Goal: Task Accomplishment & Management: Manage account settings

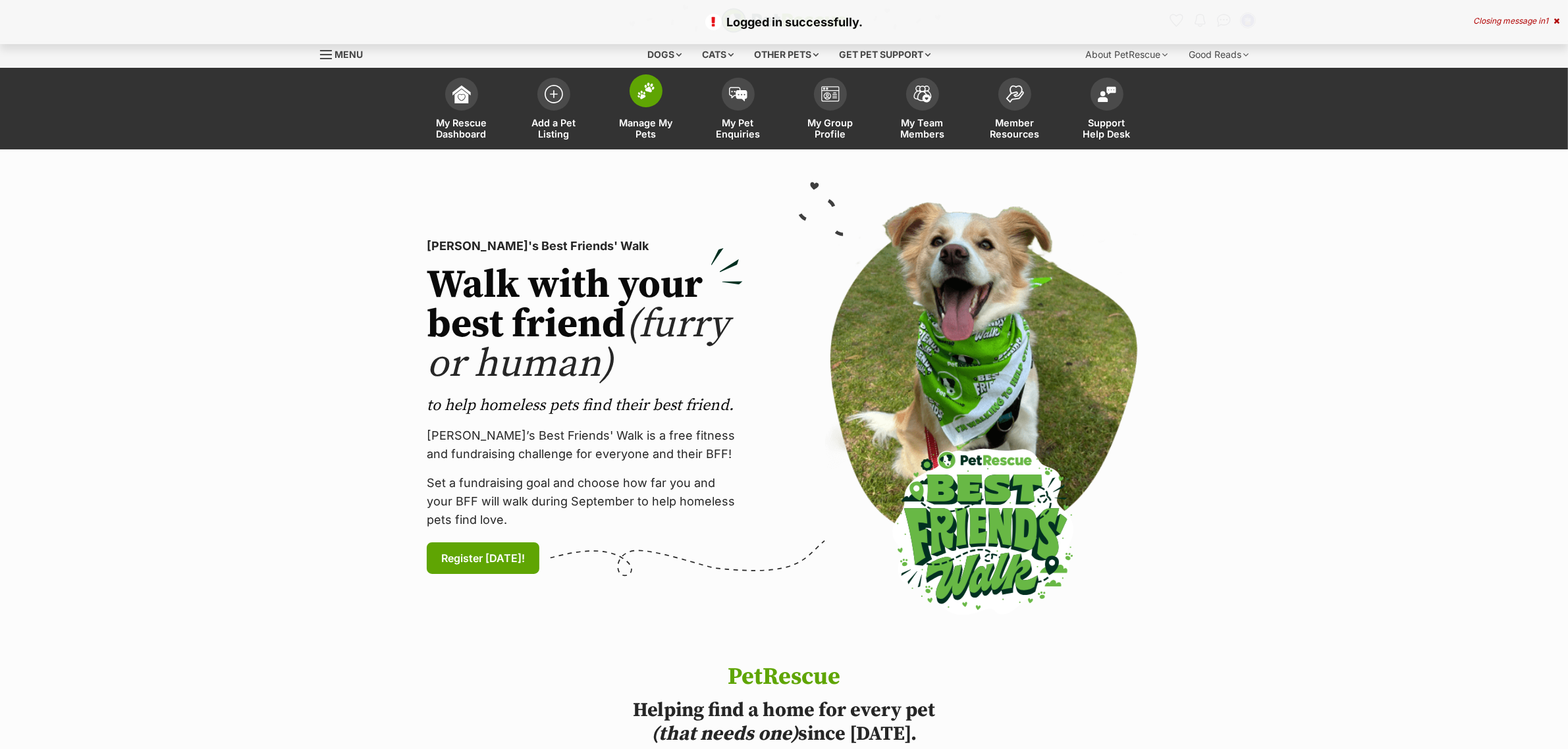
click at [650, 105] on span at bounding box center [646, 91] width 33 height 33
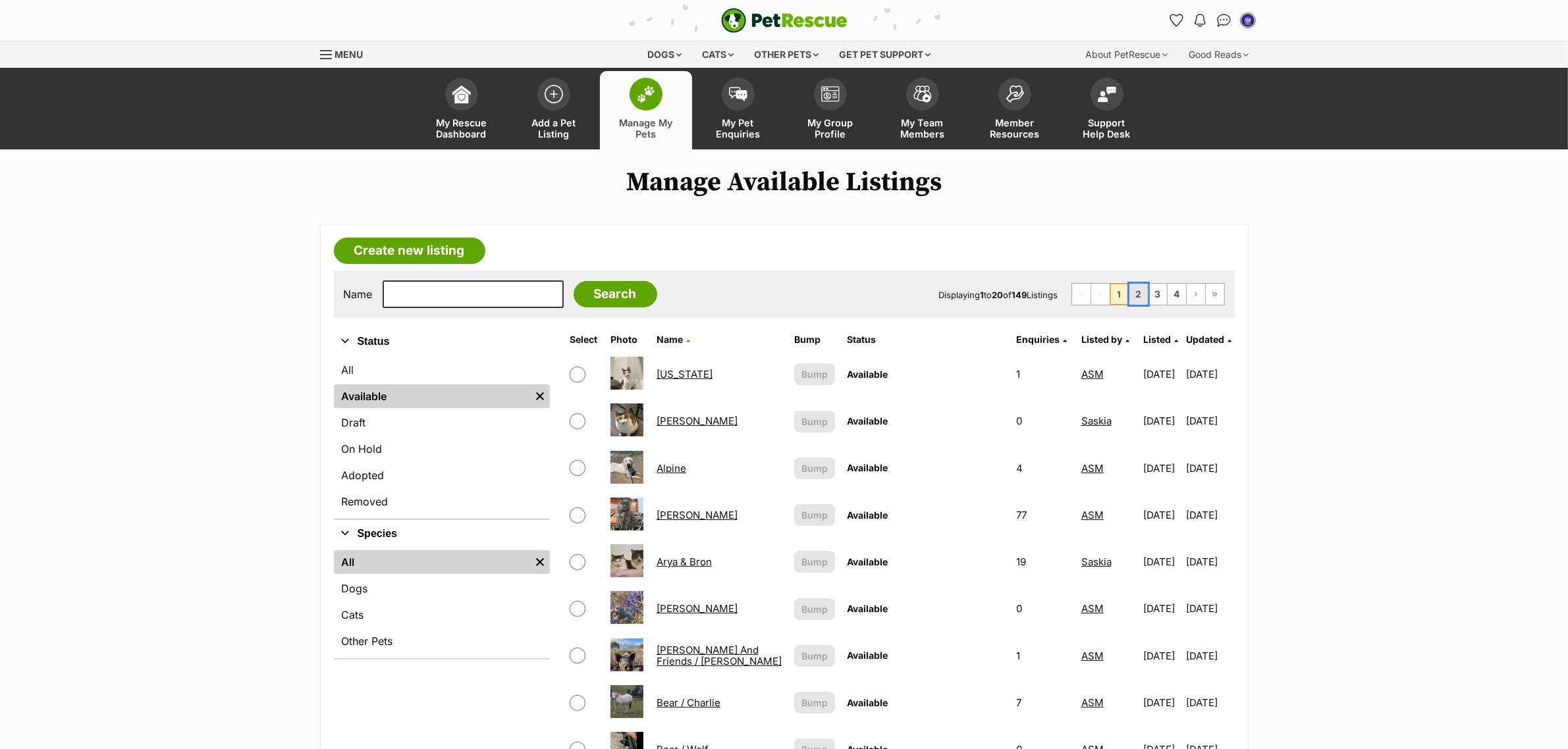
click at [1137, 295] on link "2" at bounding box center [1139, 294] width 19 height 21
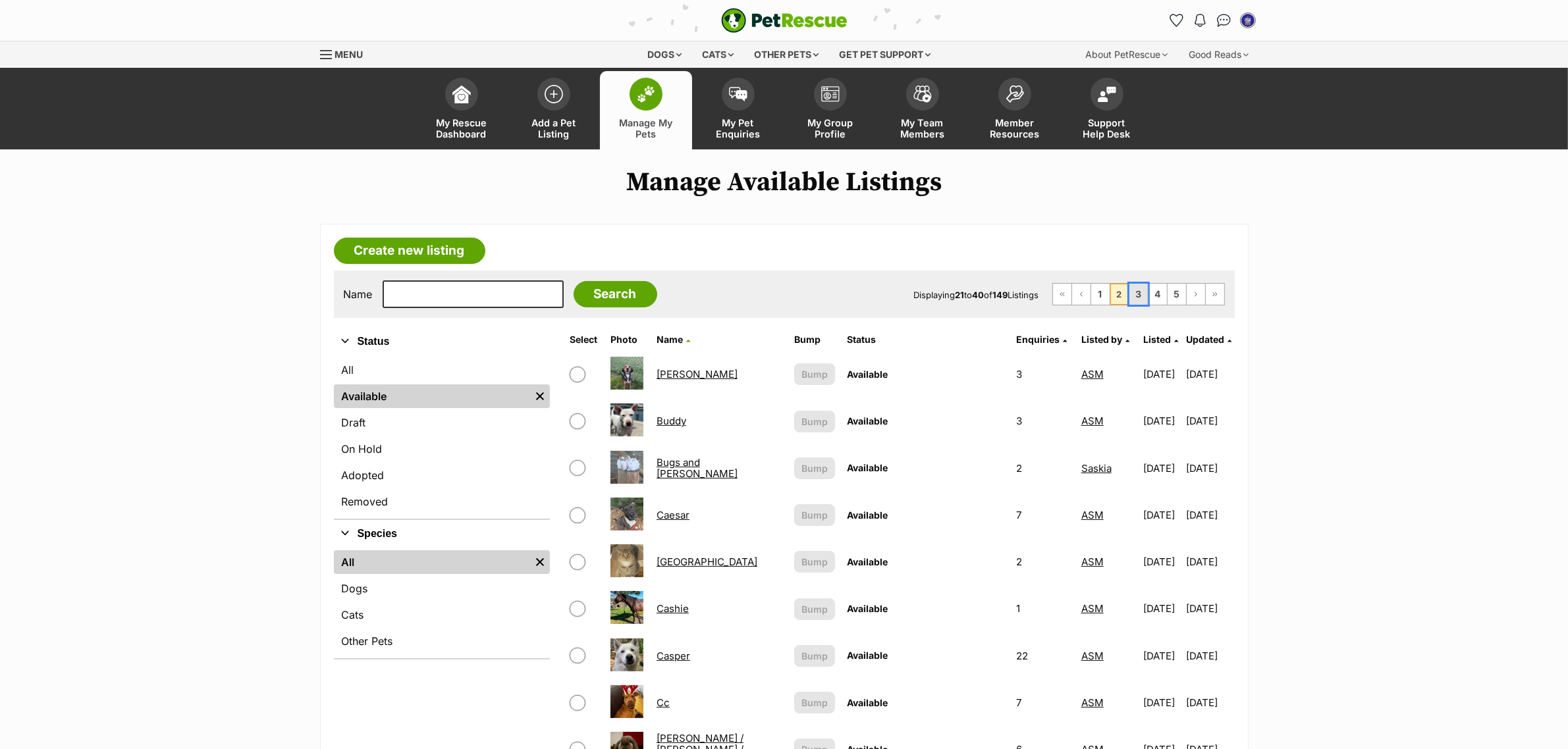
click at [1138, 293] on link "3" at bounding box center [1139, 294] width 19 height 21
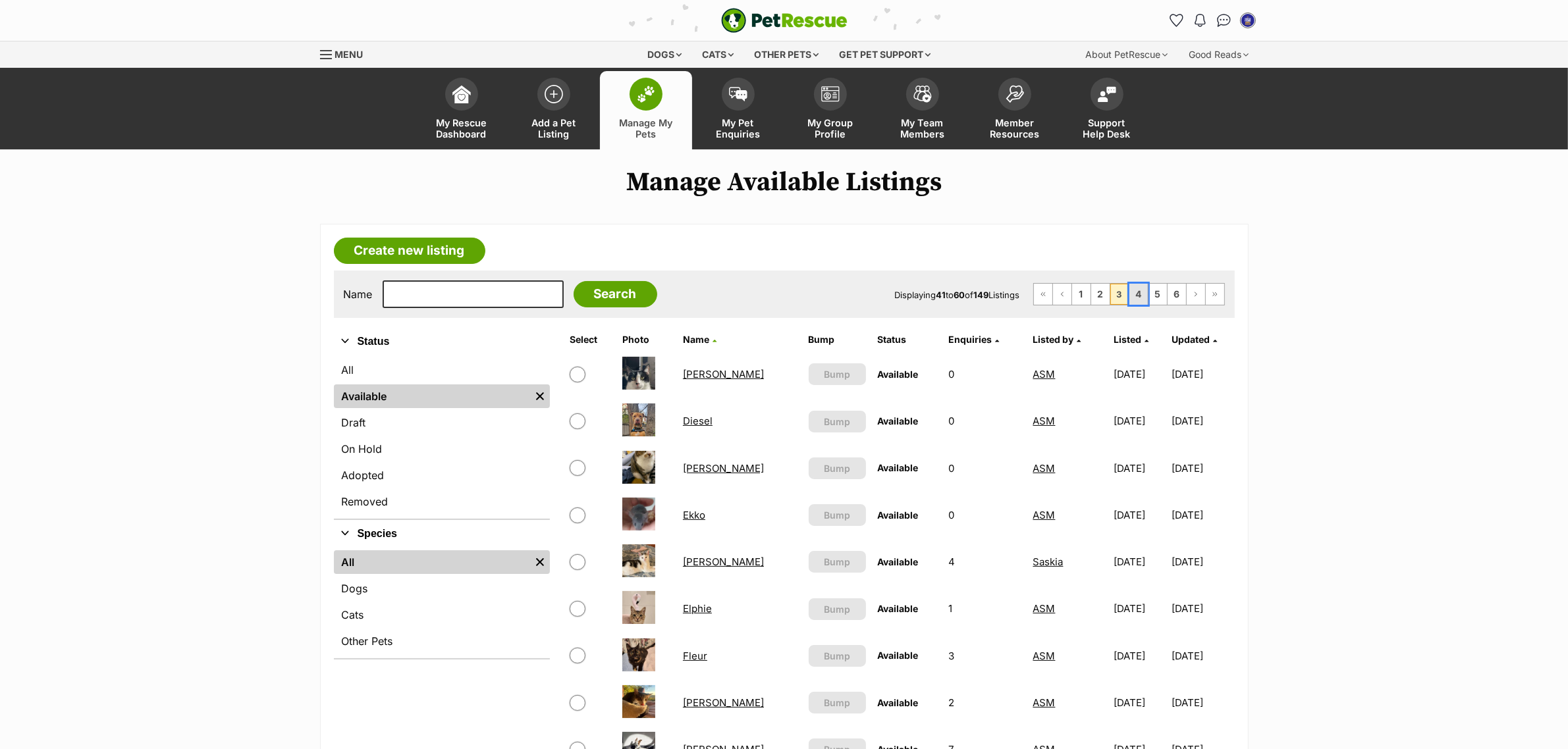
click at [1136, 298] on link "4" at bounding box center [1139, 294] width 19 height 21
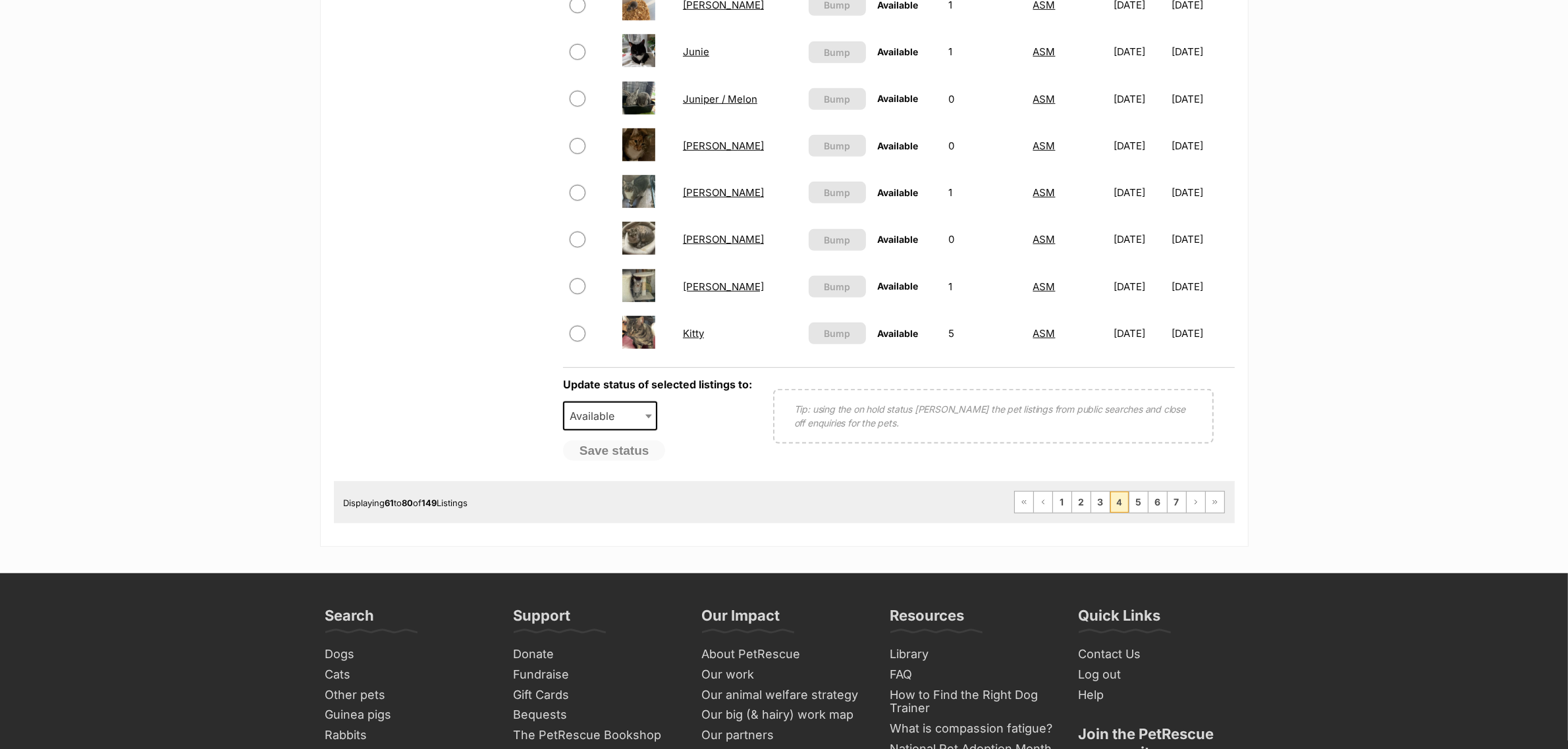
scroll to position [906, 0]
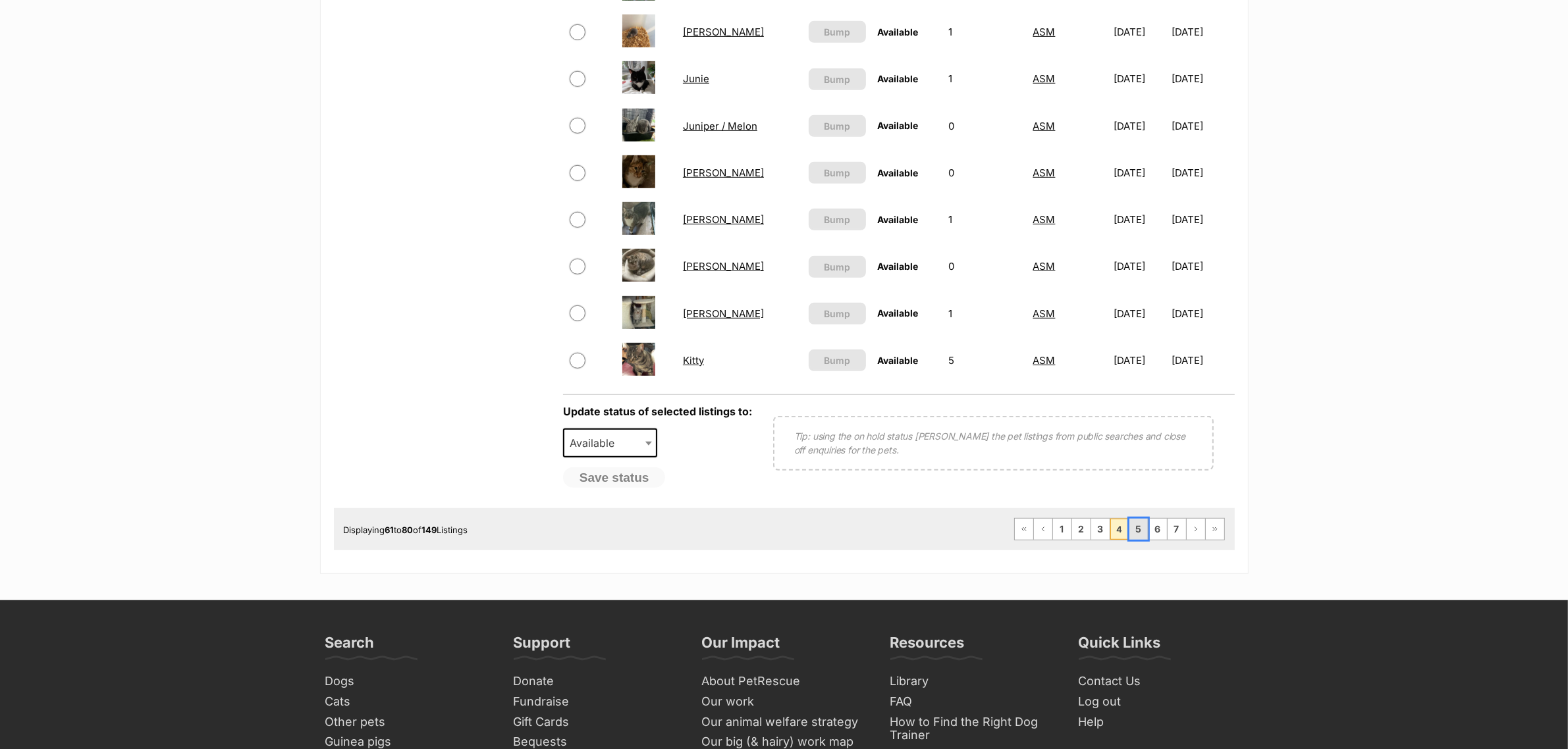
click at [1138, 519] on link "5" at bounding box center [1139, 530] width 19 height 21
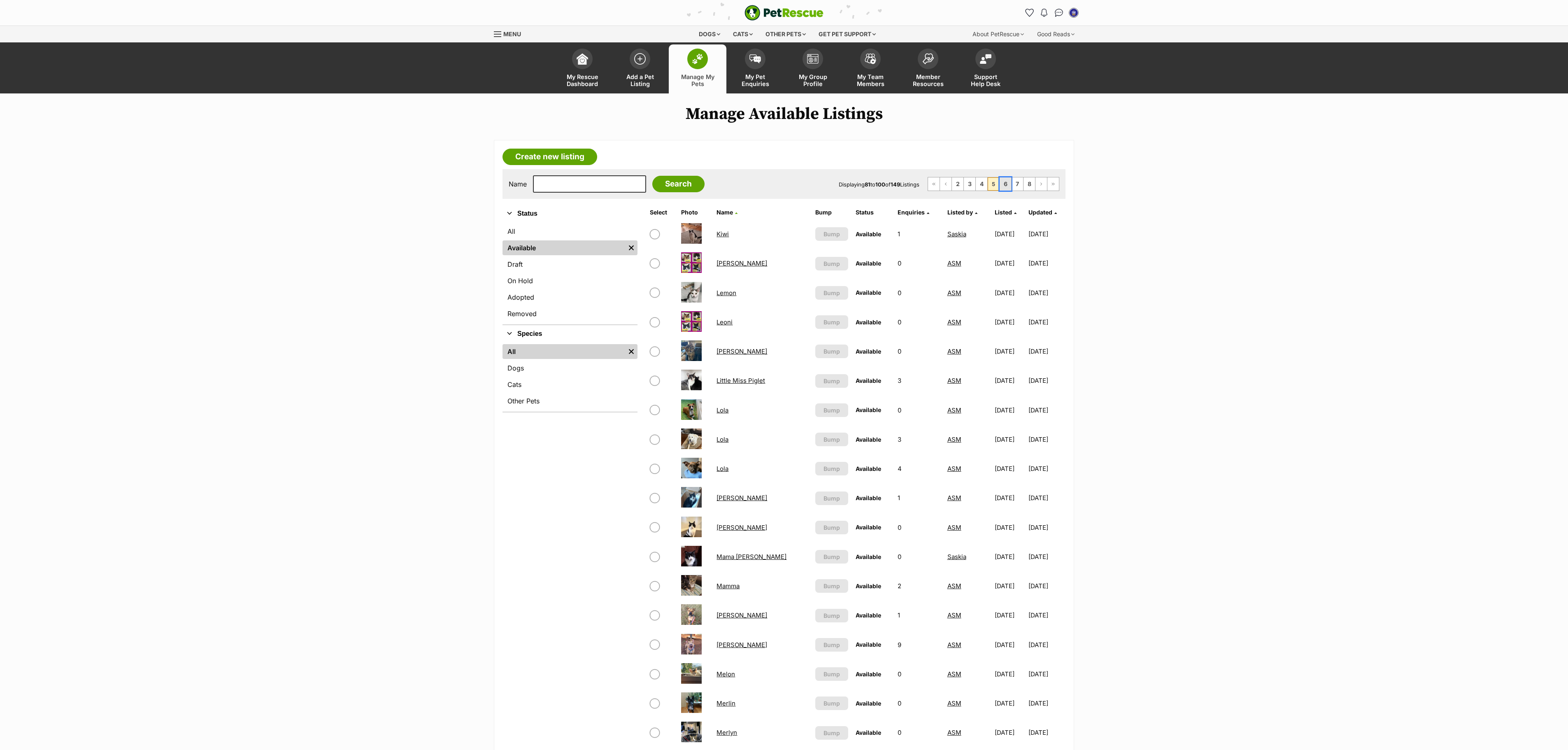
click at [979, 185] on link "6" at bounding box center [1005, 184] width 12 height 13
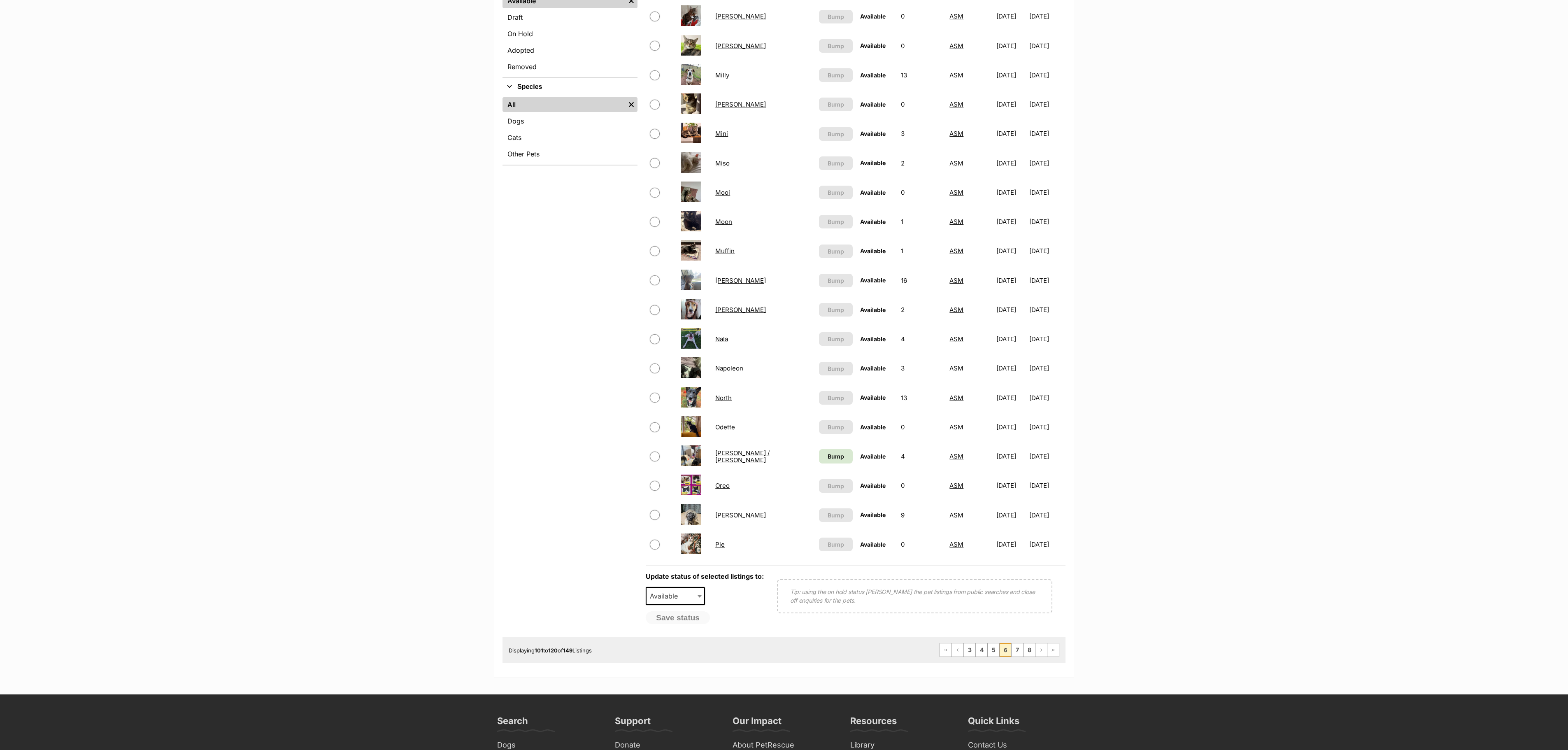
scroll to position [82, 0]
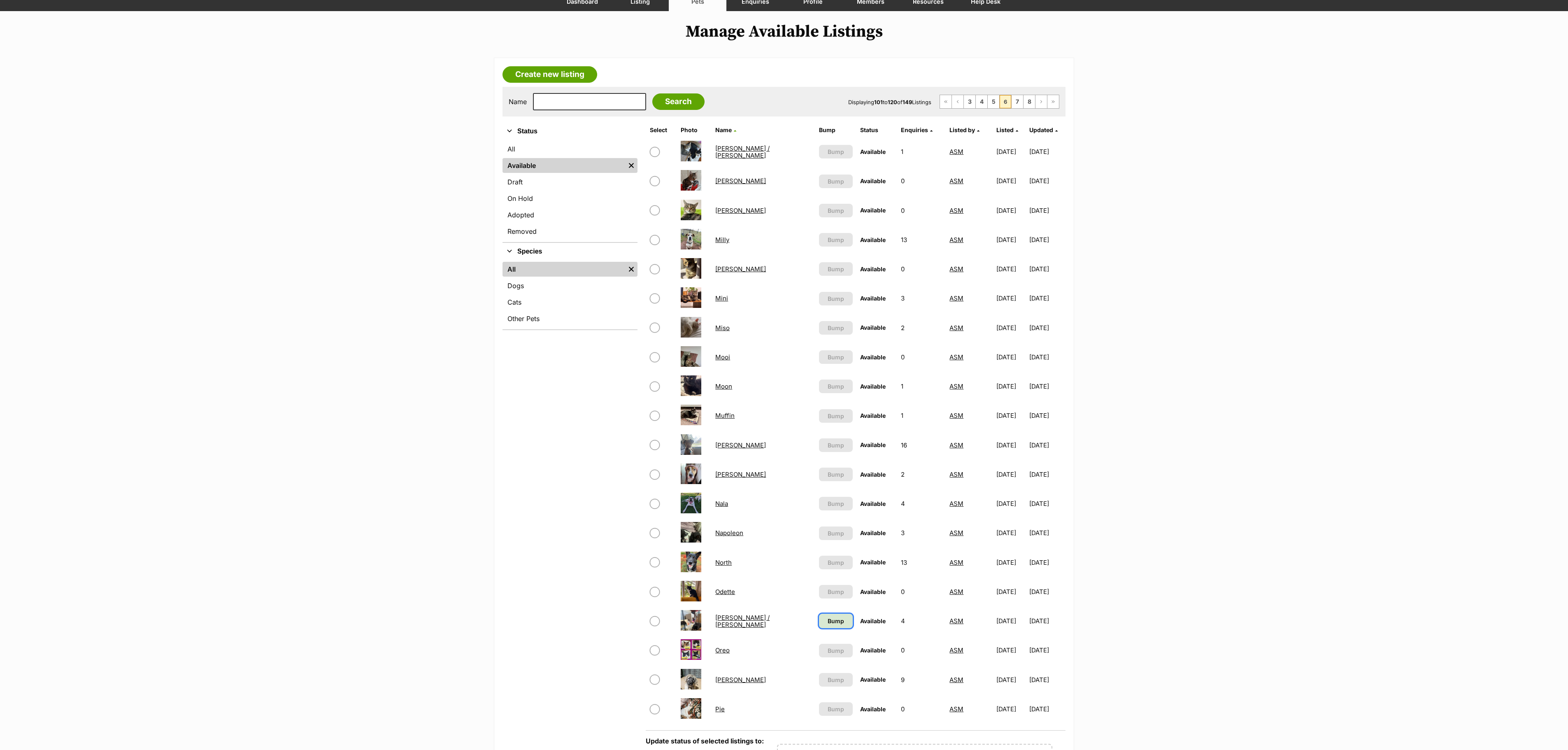
click at [828, 625] on span "Bump" at bounding box center [836, 621] width 16 height 9
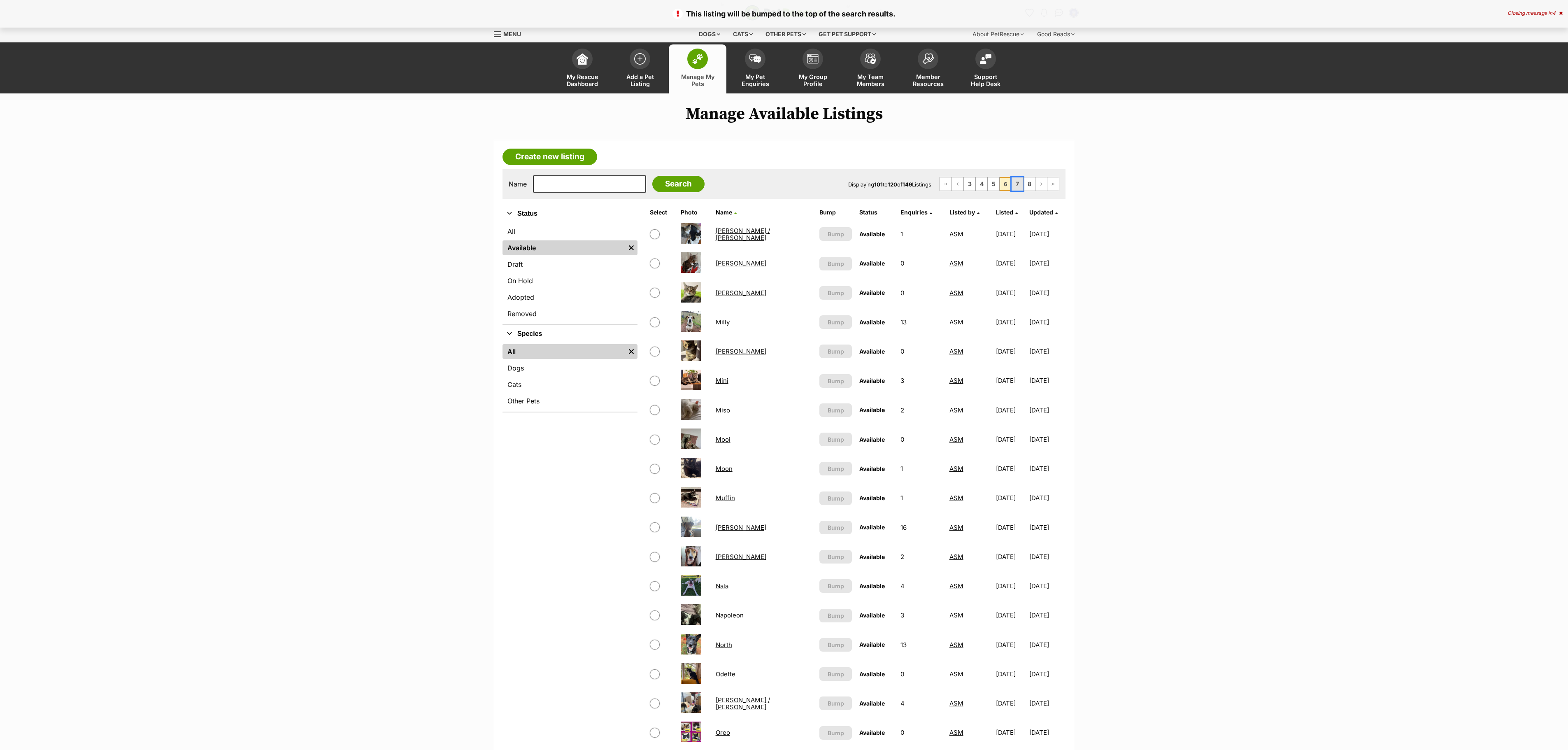
click at [1019, 184] on link "7" at bounding box center [1017, 184] width 12 height 13
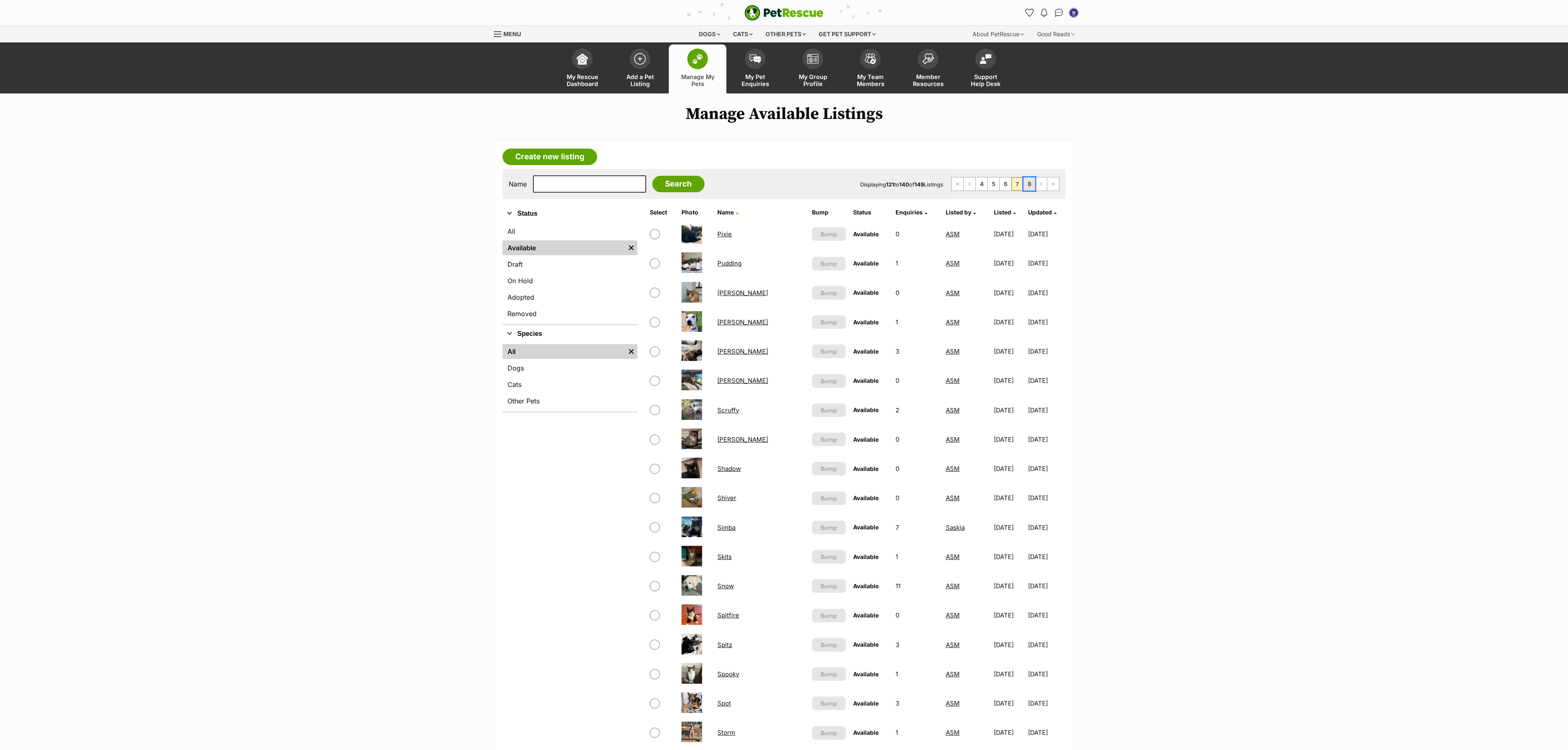
click at [1028, 191] on link "8" at bounding box center [1029, 184] width 12 height 13
